Goal: Transaction & Acquisition: Book appointment/travel/reservation

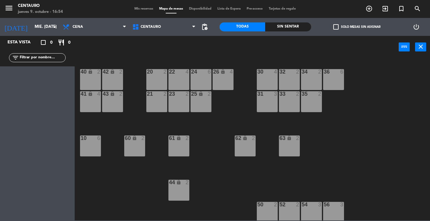
click at [29, 41] on div "Esta vista" at bounding box center [23, 42] width 40 height 7
click at [32, 27] on input "mié. [DATE]" at bounding box center [58, 27] width 53 height 11
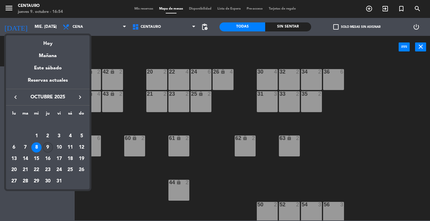
click at [46, 147] on div "9" at bounding box center [48, 147] width 10 height 10
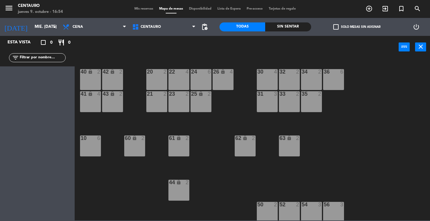
type input "[DEMOGRAPHIC_DATA] [DATE]"
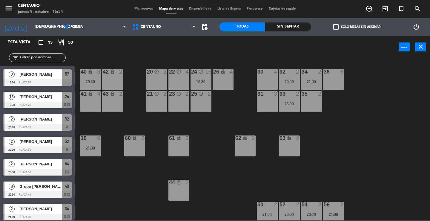
click at [373, 137] on div "20 block 2 22 block 4 24 block 15 19:30 26 lock 4 40 lock 8 20:30 42 lock 2 30 …" at bounding box center [254, 139] width 351 height 162
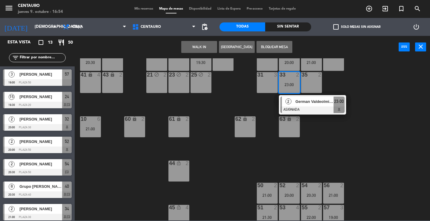
scroll to position [25, 0]
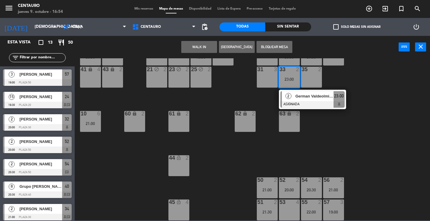
click at [284, 209] on div "53 4" at bounding box center [289, 209] width 21 height 21
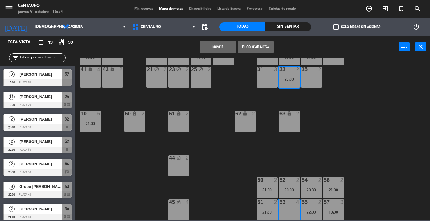
click at [227, 48] on button "Mover" at bounding box center [218, 47] width 36 height 12
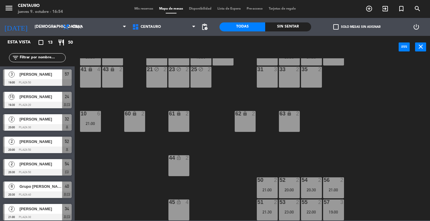
click at [350, 115] on div "20 block 2 22 block 4 24 block 15 19:30 26 lock 4 40 lock 8 20:30 42 lock 2 30 …" at bounding box center [254, 139] width 351 height 162
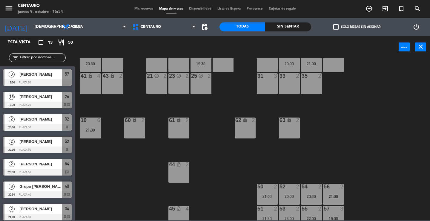
scroll to position [0, 0]
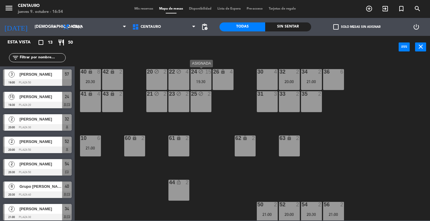
click at [200, 72] on icon "block" at bounding box center [200, 71] width 5 height 5
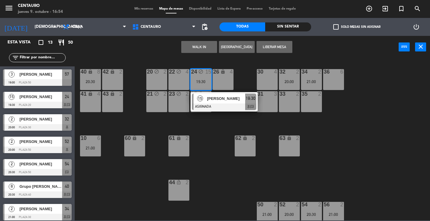
click at [206, 101] on div "15" at bounding box center [200, 99] width 13 height 10
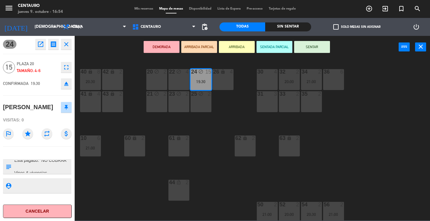
scroll to position [13, 0]
click at [103, 185] on div "20 block 2 22 block 4 24 block 15 19:30 26 lock 4 40 lock 8 20:30 42 lock 2 30 …" at bounding box center [254, 139] width 351 height 162
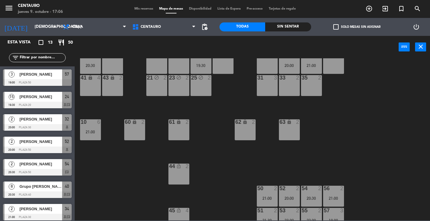
scroll to position [25, 0]
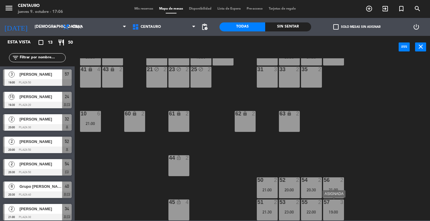
drag, startPoint x: 340, startPoint y: 208, endPoint x: 311, endPoint y: 210, distance: 28.8
click at [339, 208] on div "57 3 19:00" at bounding box center [333, 209] width 21 height 21
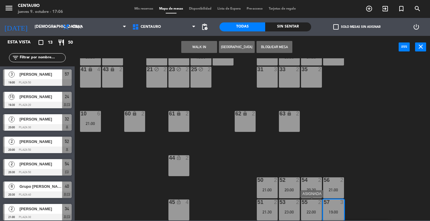
click at [311, 210] on div "22:00" at bounding box center [311, 212] width 21 height 4
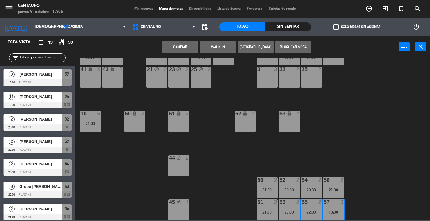
click at [188, 47] on button "Cambiar" at bounding box center [181, 47] width 36 height 12
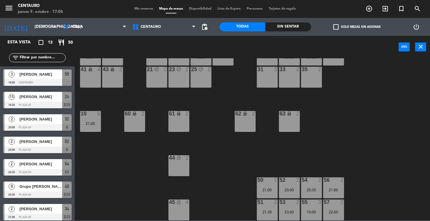
click at [382, 182] on div "20 block 2 22 block 4 24 block 15 19:30 26 lock 4 40 lock 8 20:30 42 lock 2 30 …" at bounding box center [254, 139] width 351 height 162
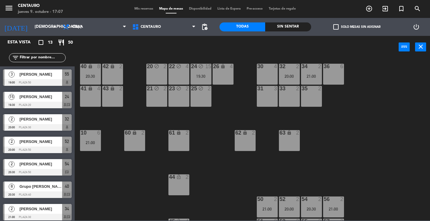
scroll to position [0, 0]
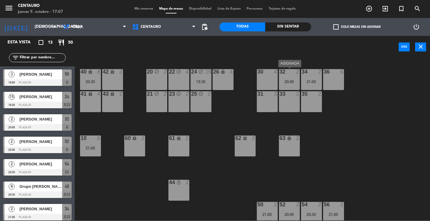
click at [297, 77] on div "32 2 20:00" at bounding box center [289, 79] width 21 height 21
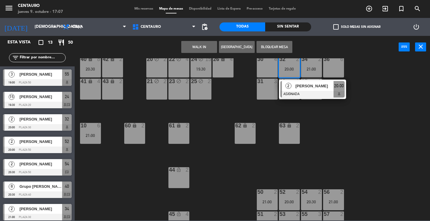
scroll to position [25, 0]
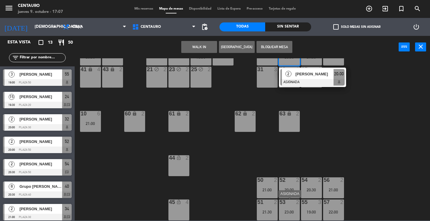
click at [287, 211] on div "23:00" at bounding box center [289, 212] width 21 height 4
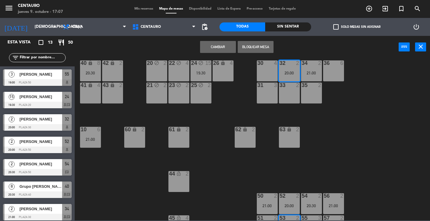
scroll to position [0, 0]
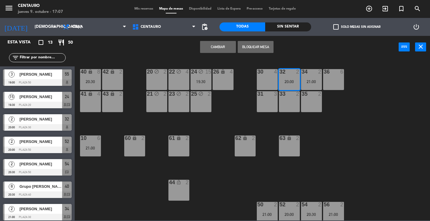
click at [228, 48] on button "Cambiar" at bounding box center [218, 47] width 36 height 12
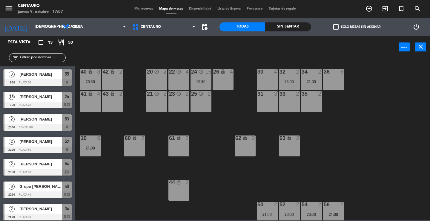
click at [358, 121] on div "20 block 2 22 block 4 24 block 15 19:30 26 lock 4 40 lock 8 20:30 42 lock 2 30 …" at bounding box center [254, 139] width 351 height 162
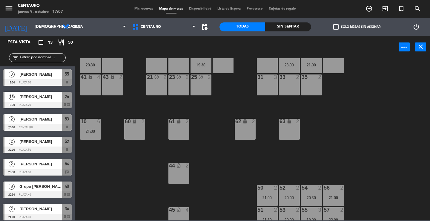
scroll to position [25, 0]
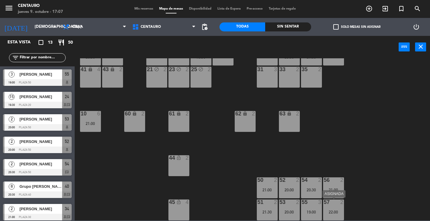
click at [336, 204] on div at bounding box center [334, 201] width 10 height 5
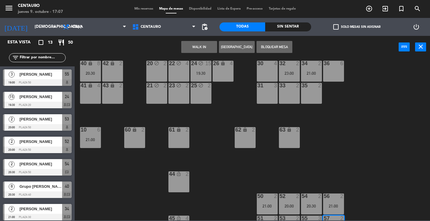
scroll to position [0, 0]
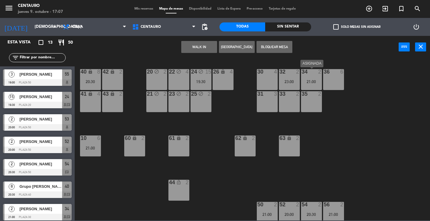
click at [311, 75] on div "34 2 21:00" at bounding box center [311, 79] width 21 height 21
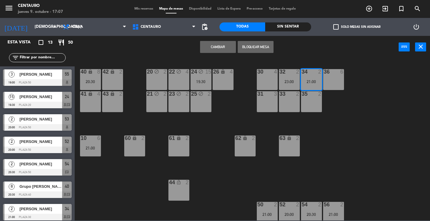
click at [224, 44] on button "Cambiar" at bounding box center [218, 47] width 36 height 12
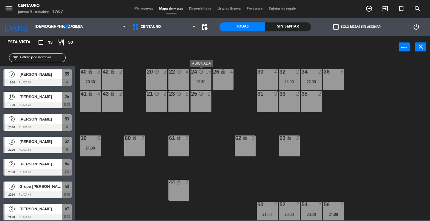
click at [204, 78] on div "24 block 15 19:30" at bounding box center [201, 79] width 21 height 21
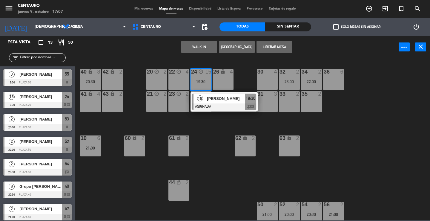
click at [212, 98] on span "[PERSON_NAME]" at bounding box center [226, 98] width 38 height 6
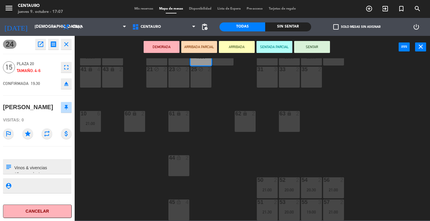
scroll to position [13, 0]
drag, startPoint x: 136, startPoint y: 189, endPoint x: 67, endPoint y: 181, distance: 69.2
click at [134, 189] on div "20 block 2 22 block 4 24 block 15 19:30 26 lock 4 40 lock 8 20:30 42 lock 2 30 …" at bounding box center [254, 139] width 351 height 162
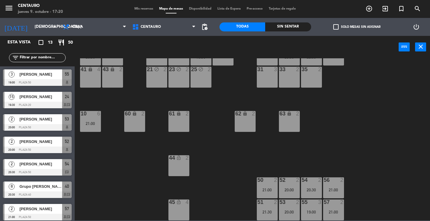
click at [304, 66] on div "20 block 2 22 block 4 24 block 15 19:30 26 lock 4 40 lock 8 20:30 42 lock 2 30 …" at bounding box center [254, 139] width 351 height 162
click at [389, 129] on div "20 block 2 22 block 4 24 block 15 19:30 26 lock 4 40 lock 8 20:30 42 lock 2 30 …" at bounding box center [254, 139] width 351 height 162
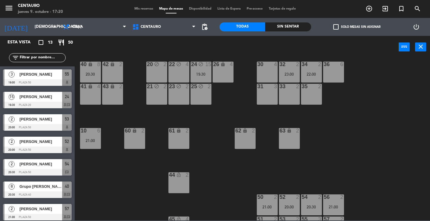
scroll to position [0, 0]
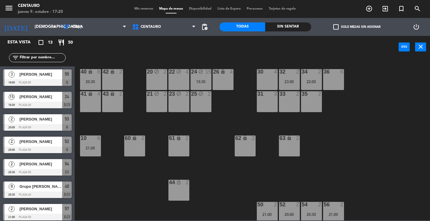
click at [135, 11] on div "Mis reservas Mapa de mesas Disponibilidad Lista de Espera Pre-acceso Tarjetas d…" at bounding box center [215, 8] width 168 height 5
click at [138, 9] on span "Mis reservas" at bounding box center [143, 8] width 25 height 3
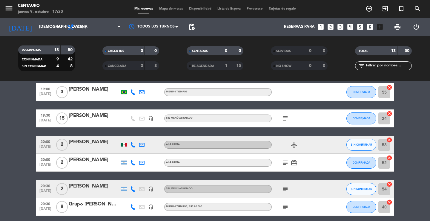
scroll to position [60, 0]
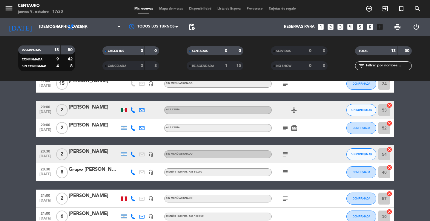
click at [282, 170] on icon "subject" at bounding box center [285, 172] width 7 height 7
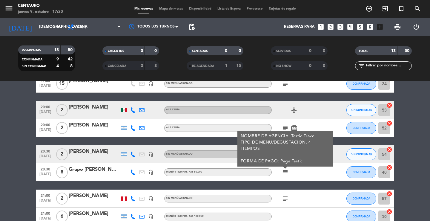
click at [282, 170] on icon "subject" at bounding box center [285, 172] width 7 height 7
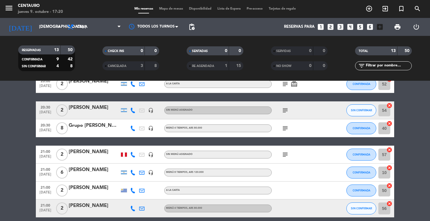
scroll to position [149, 0]
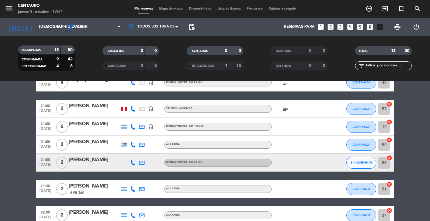
click at [430, 182] on bookings-row "19:00 [DATE] 3 [PERSON_NAME] MENÚ 4 TIEMPOS CONFIRMADA 55 cancel 19:30 [DATE] R…" at bounding box center [215, 105] width 430 height 292
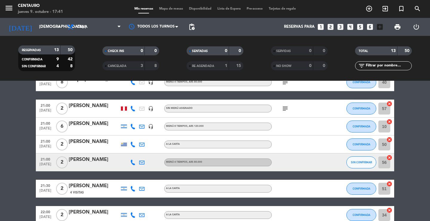
scroll to position [149, 0]
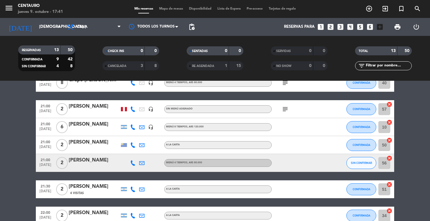
click at [173, 10] on span "Mapa de mesas" at bounding box center [171, 8] width 30 height 3
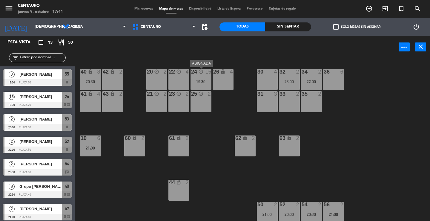
click at [200, 71] on icon "block" at bounding box center [200, 71] width 5 height 5
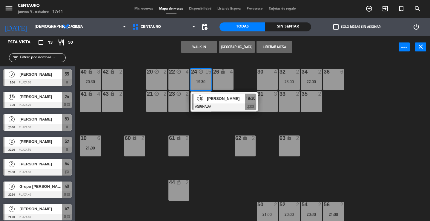
click at [304, 103] on div "35 2" at bounding box center [311, 101] width 21 height 21
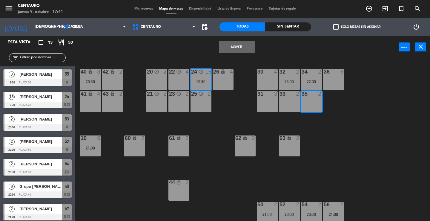
click at [221, 48] on button "Mover" at bounding box center [237, 47] width 36 height 12
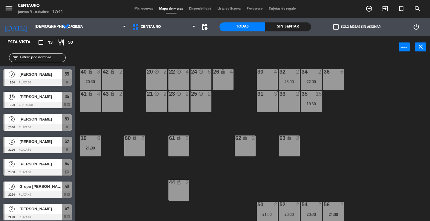
drag, startPoint x: 289, startPoint y: 78, endPoint x: 238, endPoint y: 79, distance: 51.1
click at [278, 78] on div "20 block 2 22 block 4 24 block 6 26 lock 4 40 lock 8 20:30 42 lock 2 30 4 34 2 …" at bounding box center [254, 139] width 351 height 163
click at [176, 81] on div "22 block 4" at bounding box center [179, 79] width 21 height 21
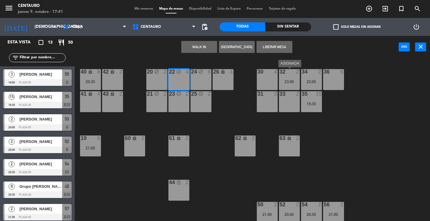
click at [282, 76] on div "32 2 23:00" at bounding box center [289, 79] width 21 height 21
click at [253, 109] on div "20 block 2 22 block 4 24 block 6 26 lock 4 40 lock 8 20:30 42 lock 2 30 4 34 2 …" at bounding box center [254, 139] width 351 height 163
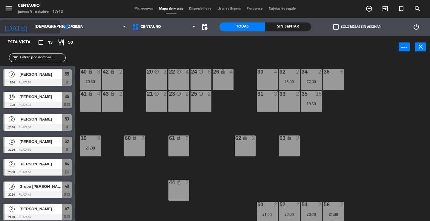
click at [36, 28] on input "[DEMOGRAPHIC_DATA] [DATE]" at bounding box center [58, 27] width 53 height 11
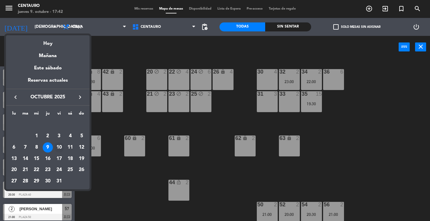
click at [60, 144] on div "10" at bounding box center [59, 147] width 10 height 10
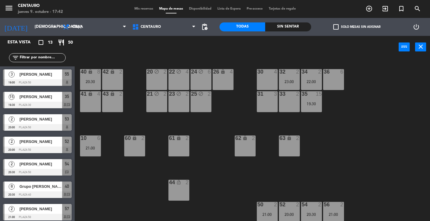
type input "vie. [DATE]"
click at [371, 164] on div "20 block 2 22 block 4 24 12 20:00 26 lock 4 40 lock 6 21:30 42 lock 2 30 4 19:3…" at bounding box center [254, 139] width 351 height 163
click at [296, 79] on div "32 2" at bounding box center [289, 79] width 21 height 21
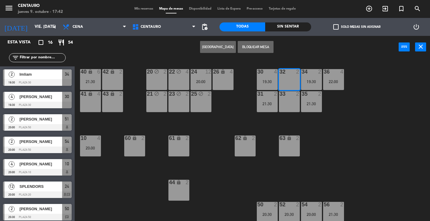
click at [203, 44] on button "[GEOGRAPHIC_DATA]" at bounding box center [218, 47] width 36 height 12
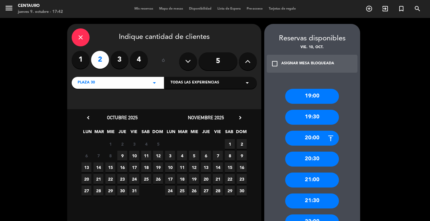
click at [84, 40] on div "close" at bounding box center [81, 37] width 18 height 18
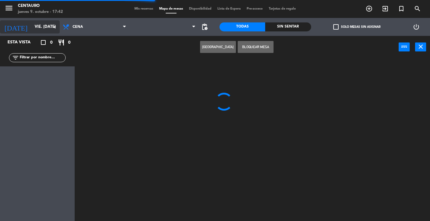
click at [38, 28] on input "vie. [DATE]" at bounding box center [58, 27] width 53 height 11
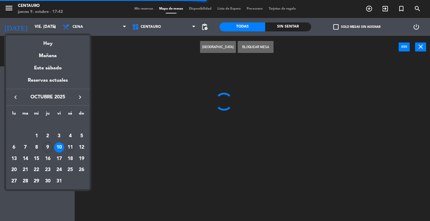
click at [66, 147] on div "11" at bounding box center [70, 147] width 10 height 10
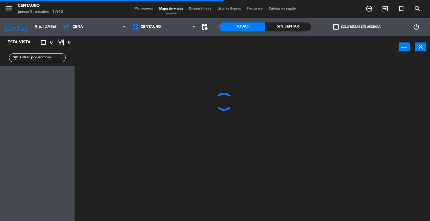
type input "sáb. [DATE]"
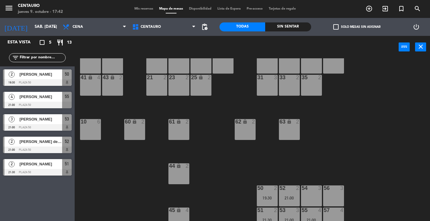
scroll to position [24, 0]
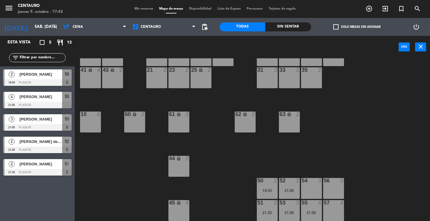
click at [333, 211] on div "57 4" at bounding box center [333, 210] width 21 height 21
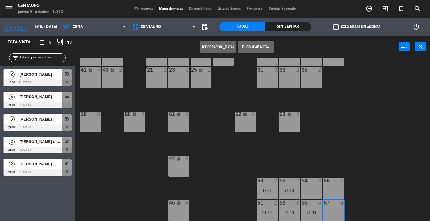
click at [216, 48] on button "[GEOGRAPHIC_DATA]" at bounding box center [218, 47] width 36 height 12
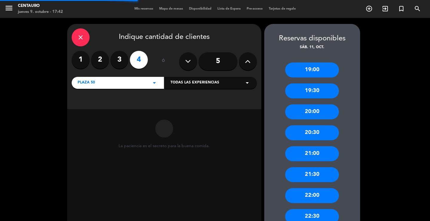
click at [94, 61] on label "2" at bounding box center [100, 60] width 18 height 18
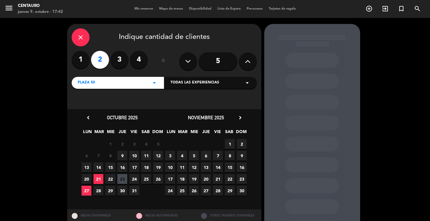
click at [147, 158] on span "11" at bounding box center [146, 156] width 10 height 10
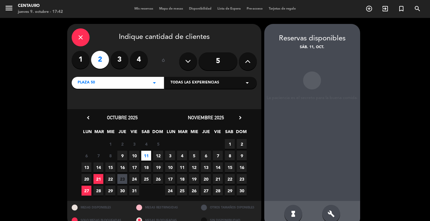
scroll to position [11, 0]
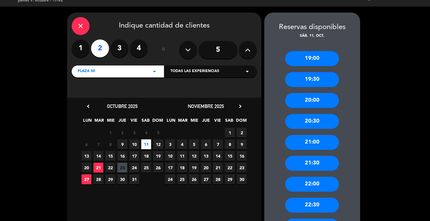
click at [318, 101] on div "20:00" at bounding box center [312, 100] width 54 height 15
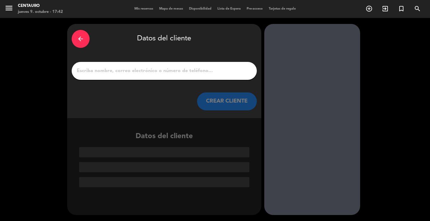
scroll to position [0, 0]
click at [128, 69] on input "1" at bounding box center [164, 71] width 176 height 8
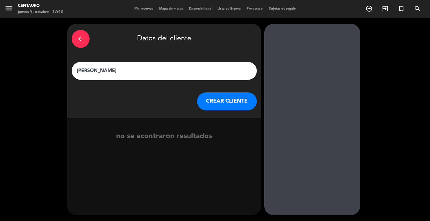
drag, startPoint x: 225, startPoint y: 101, endPoint x: 117, endPoint y: 80, distance: 110.5
click at [122, 82] on div "arrow_back Datos del cliente [PERSON_NAME] [PERSON_NAME] CLIENTE" at bounding box center [164, 71] width 194 height 94
click at [108, 69] on input "[PERSON_NAME]" at bounding box center [164, 71] width 176 height 8
type input "[PERSON_NAME]"
click at [254, 94] on button "CREAR CLIENTE" at bounding box center [227, 101] width 60 height 18
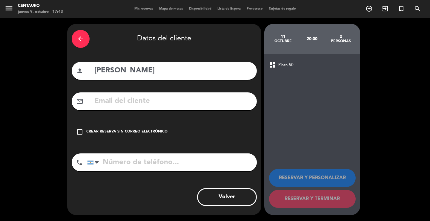
click at [123, 165] on input "tel" at bounding box center [172, 162] width 170 height 18
type input "[PHONE_NUMBER]"
click at [135, 128] on div "check_box_outline_blank Crear reserva sin correo electrónico" at bounding box center [164, 132] width 185 height 18
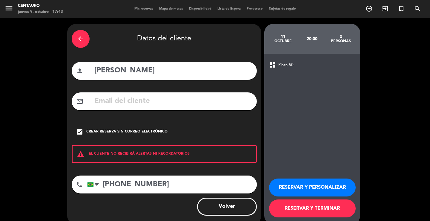
click at [305, 183] on button "RESERVAR Y PERSONALIZAR" at bounding box center [312, 187] width 87 height 18
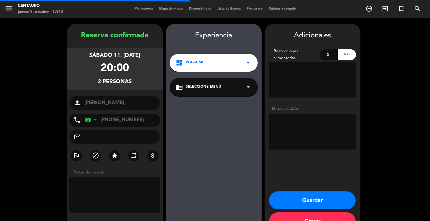
scroll to position [18, 0]
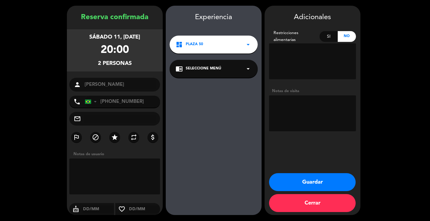
click at [296, 105] on textarea at bounding box center [312, 113] width 87 height 36
type textarea "w"
type textarea "reserva en resto con [PERSON_NAME]"
click at [315, 178] on button "Guardar" at bounding box center [312, 182] width 87 height 18
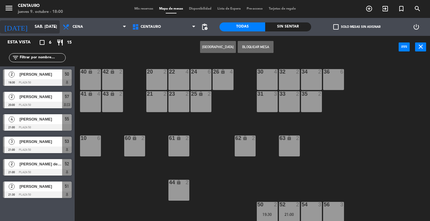
click at [41, 24] on input "sáb. [DATE]" at bounding box center [58, 27] width 53 height 11
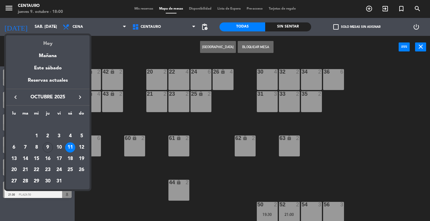
click at [45, 42] on div "Hoy" at bounding box center [48, 41] width 84 height 12
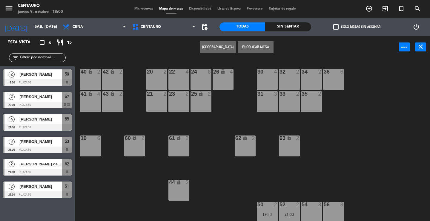
type input "[DEMOGRAPHIC_DATA] [DATE]"
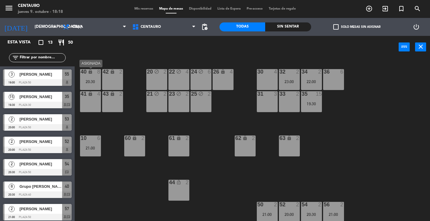
click at [91, 76] on div "40 lock 8 20:30" at bounding box center [90, 79] width 21 height 21
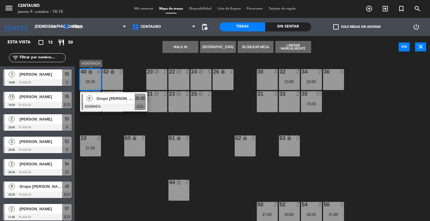
click at [119, 104] on div at bounding box center [114, 106] width 64 height 7
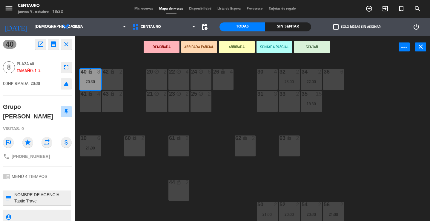
drag, startPoint x: 121, startPoint y: 171, endPoint x: 115, endPoint y: 160, distance: 12.3
click at [118, 165] on div "20 block 2 22 block 4 24 block 6 26 lock 4 40 lock 8 20:30 42 lock 2 30 4 34 2 …" at bounding box center [254, 139] width 351 height 163
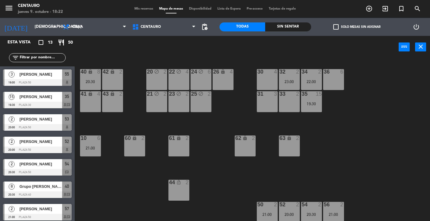
drag, startPoint x: 105, startPoint y: 144, endPoint x: 102, endPoint y: 145, distance: 3.5
click at [102, 144] on div "20 block 2 22 block 4 24 block 6 26 lock 4 40 lock 8 20:30 42 lock 2 30 4 34 2 …" at bounding box center [254, 139] width 351 height 163
click at [102, 146] on div "20 block 2 22 block 4 24 block 6 26 lock 4 40 lock 8 20:30 42 lock 2 30 4 34 2 …" at bounding box center [254, 139] width 351 height 163
click at [98, 152] on div "10 6 21:00" at bounding box center [90, 145] width 21 height 21
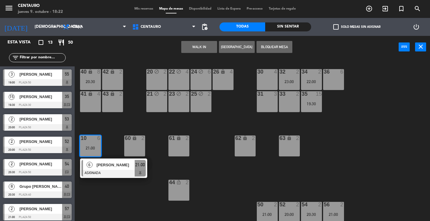
click at [105, 166] on div "6 [PERSON_NAME] ASIGNADA 21:00" at bounding box center [114, 167] width 76 height 19
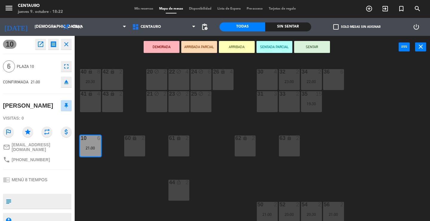
click at [213, 178] on div "20 block 2 22 block 4 24 block 6 26 lock 4 40 lock 8 20:30 42 lock 2 30 4 34 2 …" at bounding box center [254, 139] width 351 height 163
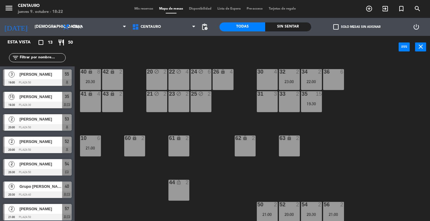
drag, startPoint x: 310, startPoint y: 73, endPoint x: 305, endPoint y: 74, distance: 5.4
click at [307, 73] on div at bounding box center [312, 71] width 10 height 5
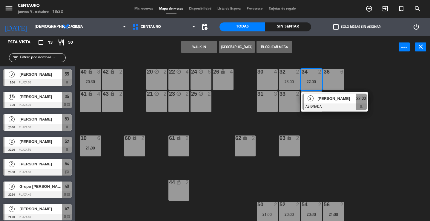
click at [185, 73] on div "4" at bounding box center [189, 72] width 10 height 6
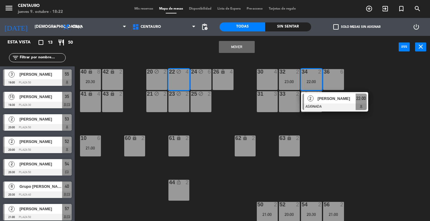
drag, startPoint x: 237, startPoint y: 44, endPoint x: 277, endPoint y: 74, distance: 49.7
click at [239, 46] on button "Mover" at bounding box center [237, 47] width 36 height 12
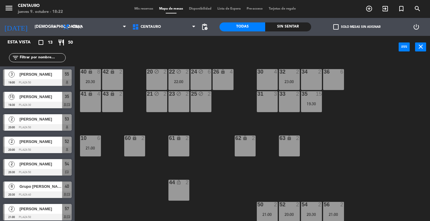
drag, startPoint x: 285, startPoint y: 79, endPoint x: 268, endPoint y: 74, distance: 16.8
click at [284, 79] on div "32 2 23:00" at bounding box center [289, 79] width 21 height 21
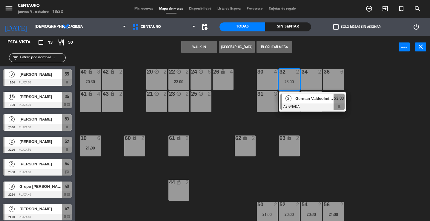
click at [165, 78] on div "20 block 2" at bounding box center [156, 79] width 21 height 21
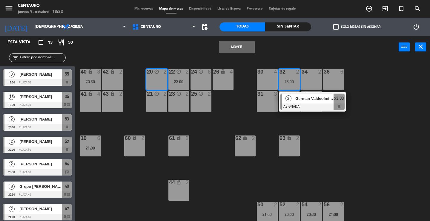
click at [227, 48] on button "Mover" at bounding box center [237, 47] width 36 height 12
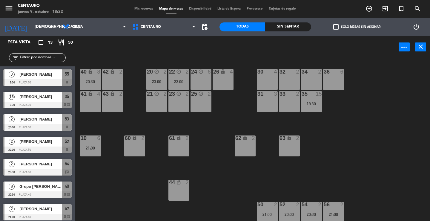
click at [380, 153] on div "20 block 2 23:00 22 block 2 22:00 24 block 6 26 lock 4 40 lock 8 20:30 42 lock …" at bounding box center [254, 139] width 351 height 163
